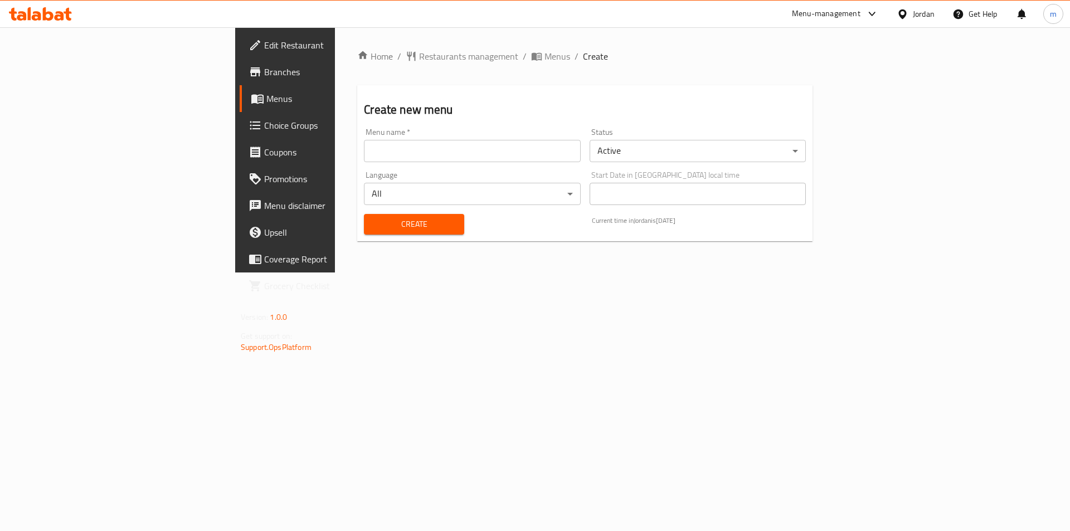
click at [548, 163] on div "Menu name   * Menu name *" at bounding box center [471, 145] width 225 height 43
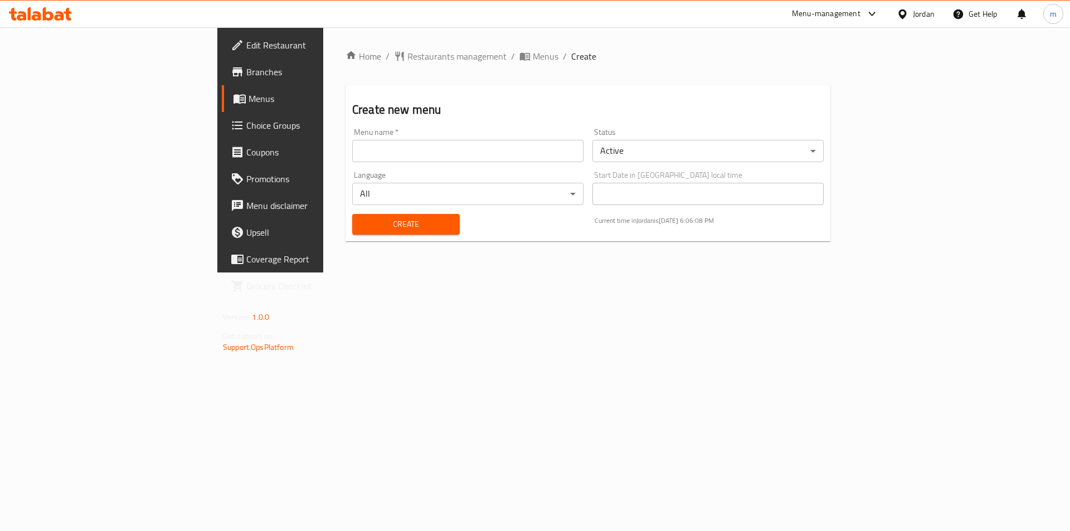
click at [459, 163] on div "Menu name   * Menu name *" at bounding box center [468, 145] width 240 height 43
click at [412, 147] on input "text" at bounding box center [467, 151] width 231 height 22
type input "Final Menu"
click at [352, 215] on button "Create" at bounding box center [406, 224] width 108 height 21
click at [249, 105] on span "Menus" at bounding box center [318, 98] width 139 height 13
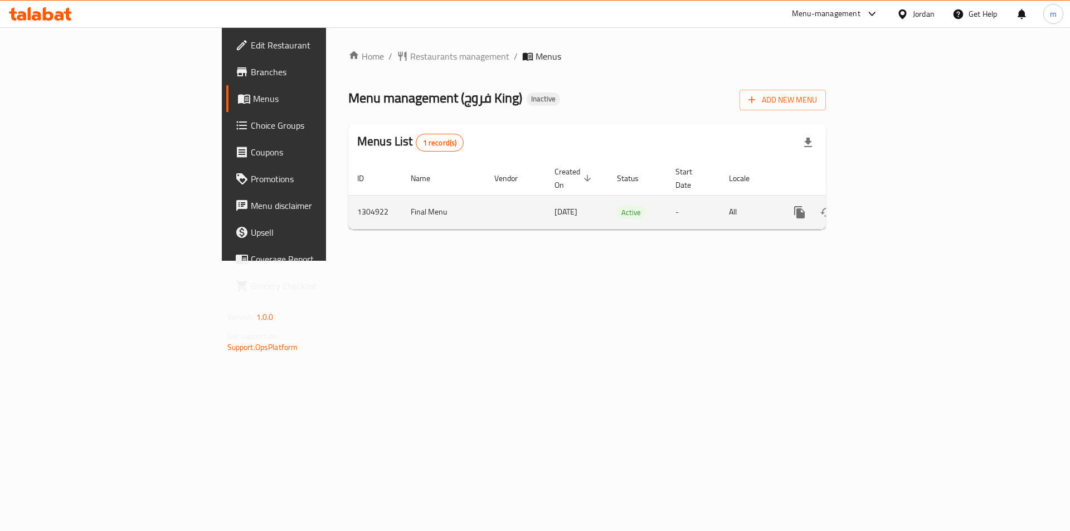
click at [886, 206] on icon "enhanced table" at bounding box center [879, 212] width 13 height 13
